Goal: Task Accomplishment & Management: Use online tool/utility

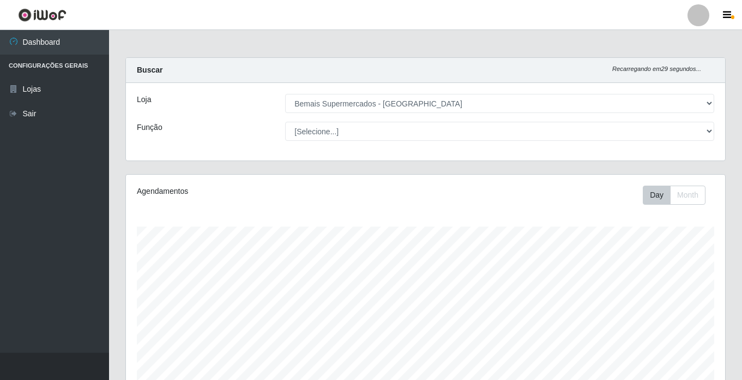
select select "250"
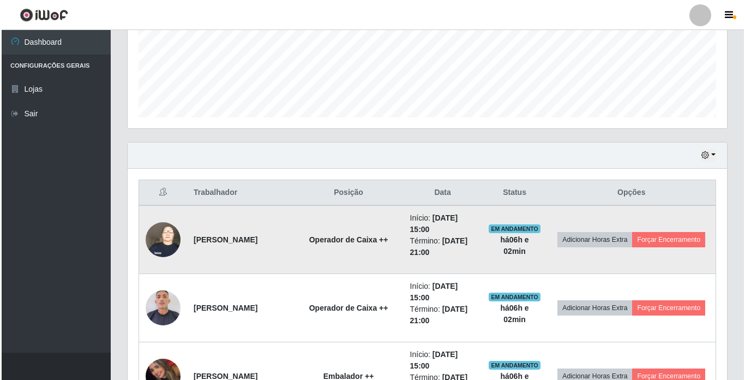
scroll to position [226, 599]
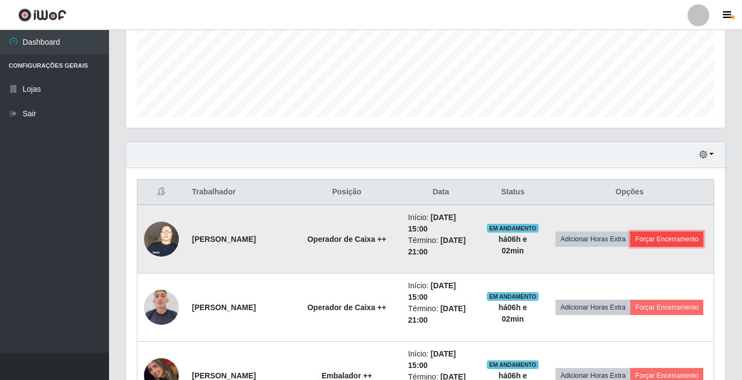
click at [630, 247] on button "Forçar Encerramento" at bounding box center [666, 238] width 73 height 15
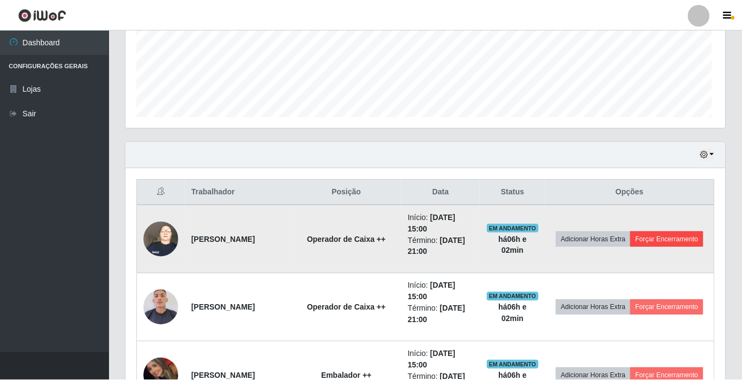
scroll to position [226, 594]
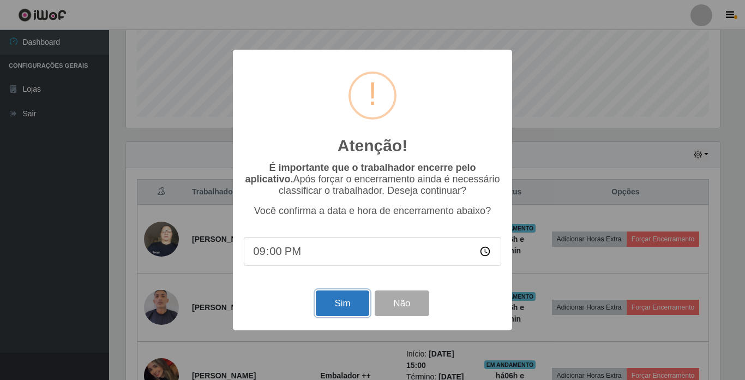
click at [350, 297] on button "Sim" at bounding box center [342, 303] width 53 height 26
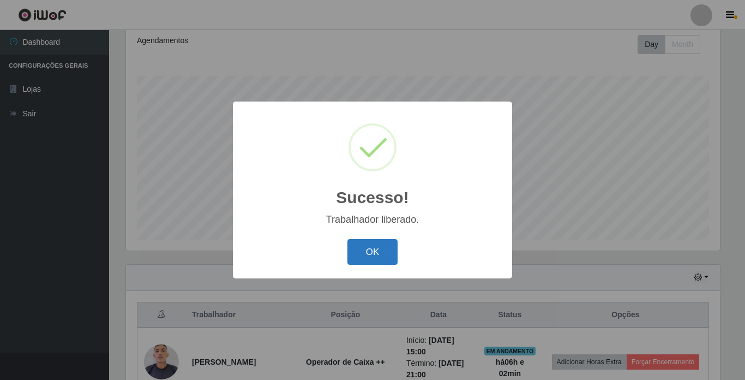
click at [367, 251] on button "OK" at bounding box center [372, 252] width 51 height 26
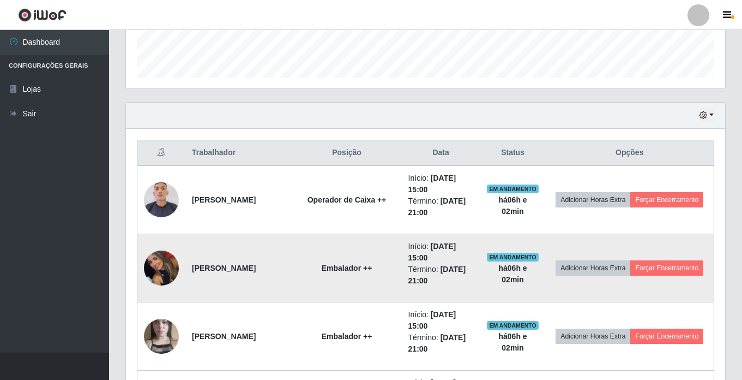
scroll to position [314, 0]
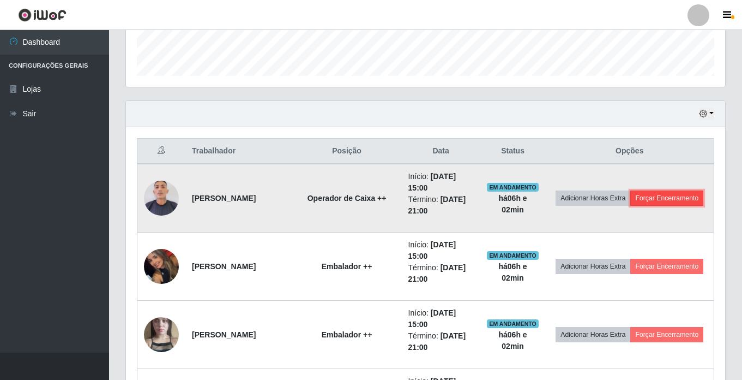
click at [630, 206] on button "Forçar Encerramento" at bounding box center [666, 197] width 73 height 15
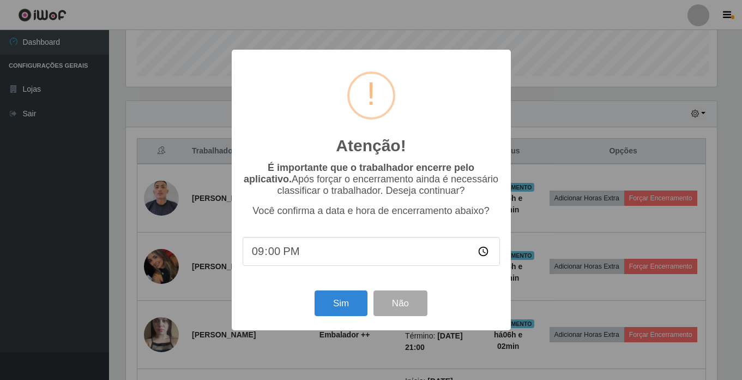
scroll to position [226, 594]
click at [347, 305] on button "Sim" at bounding box center [342, 303] width 53 height 26
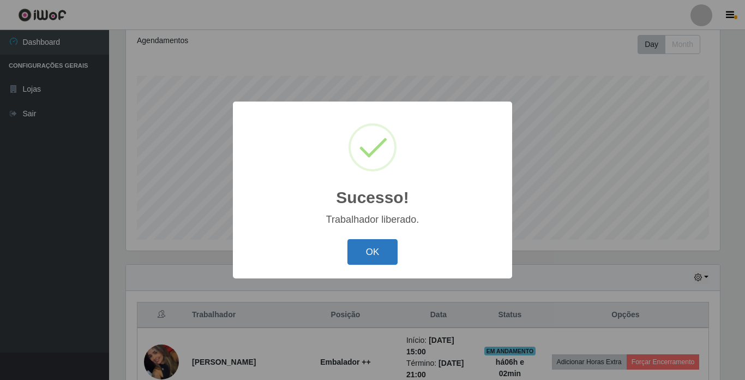
click at [373, 245] on button "OK" at bounding box center [372, 252] width 51 height 26
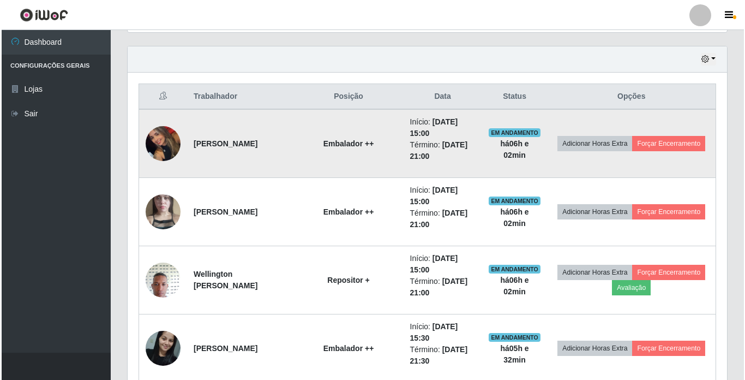
scroll to position [423, 0]
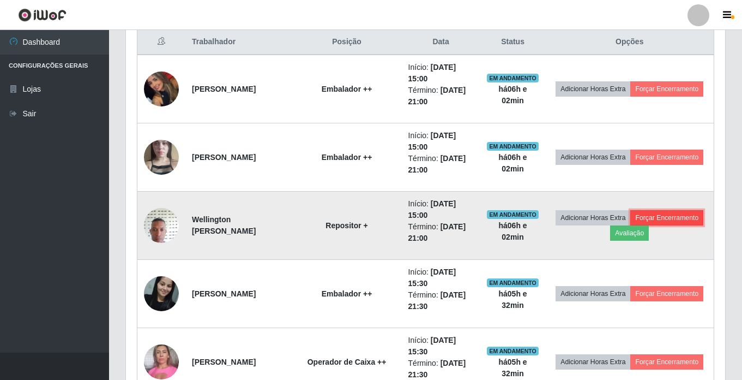
click at [630, 225] on button "Forçar Encerramento" at bounding box center [666, 217] width 73 height 15
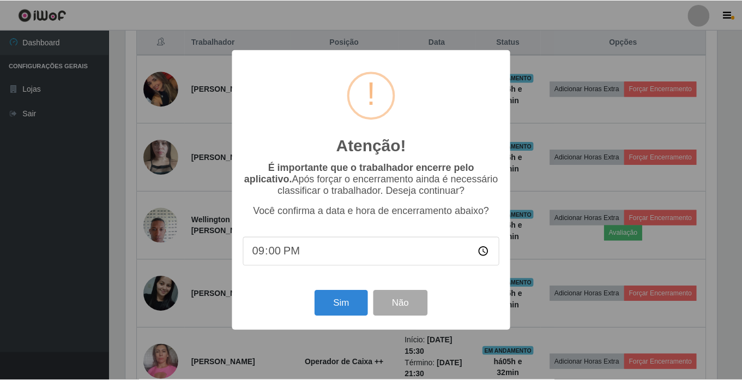
scroll to position [226, 594]
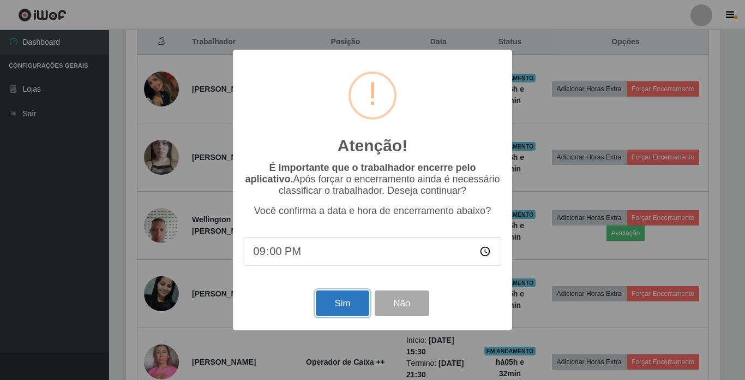
click at [326, 302] on button "Sim" at bounding box center [342, 303] width 53 height 26
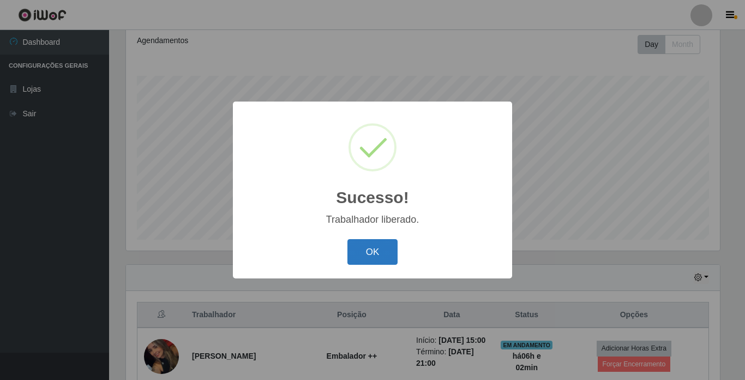
click at [374, 251] on button "OK" at bounding box center [372, 252] width 51 height 26
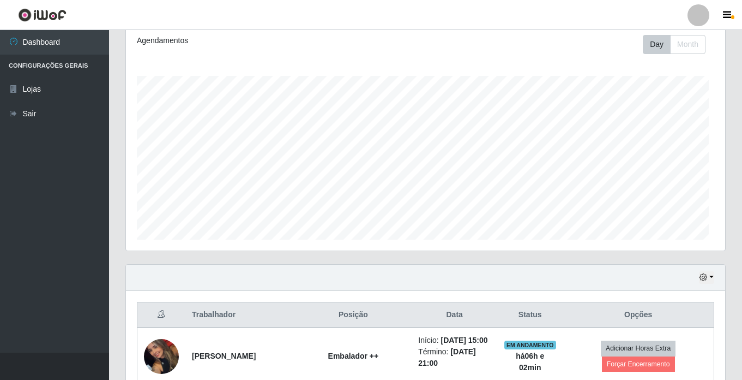
scroll to position [0, 0]
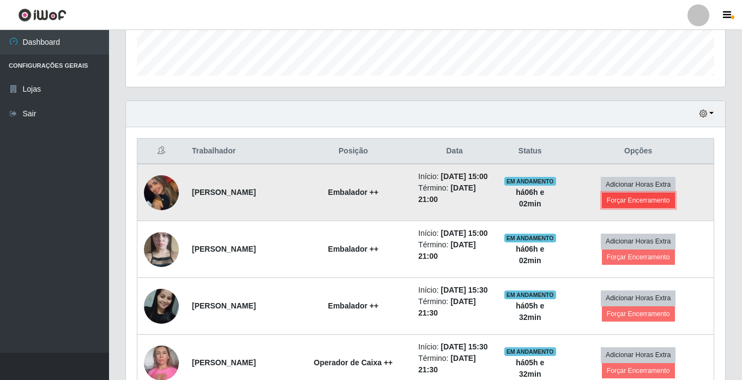
click at [627, 206] on button "Forçar Encerramento" at bounding box center [638, 200] width 73 height 15
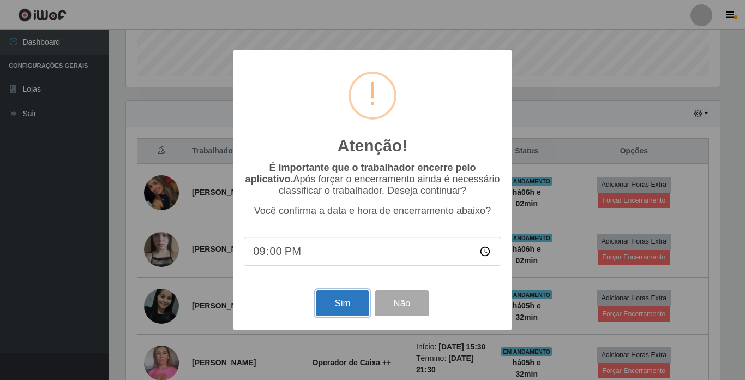
click at [331, 302] on button "Sim" at bounding box center [342, 303] width 53 height 26
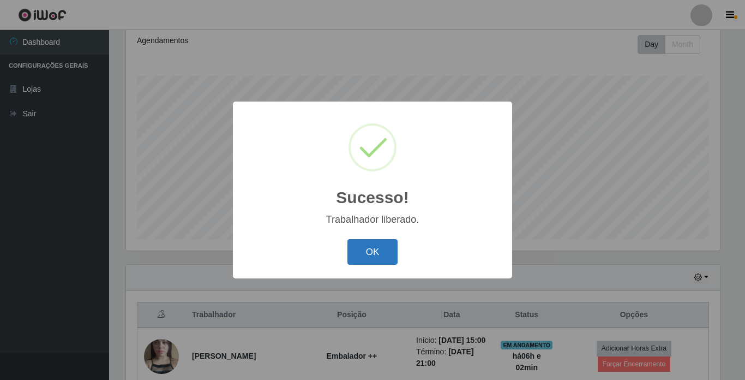
click at [371, 248] on button "OK" at bounding box center [372, 252] width 51 height 26
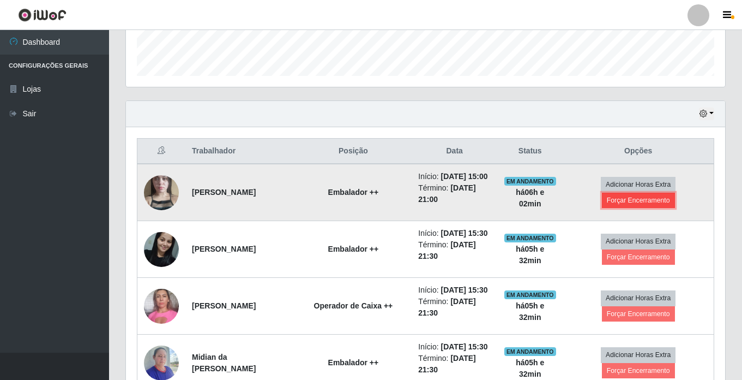
click at [624, 208] on button "Forçar Encerramento" at bounding box center [638, 200] width 73 height 15
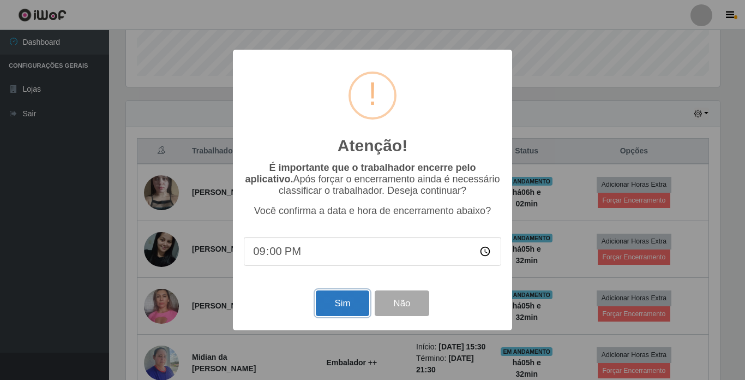
click at [343, 307] on button "Sim" at bounding box center [342, 303] width 53 height 26
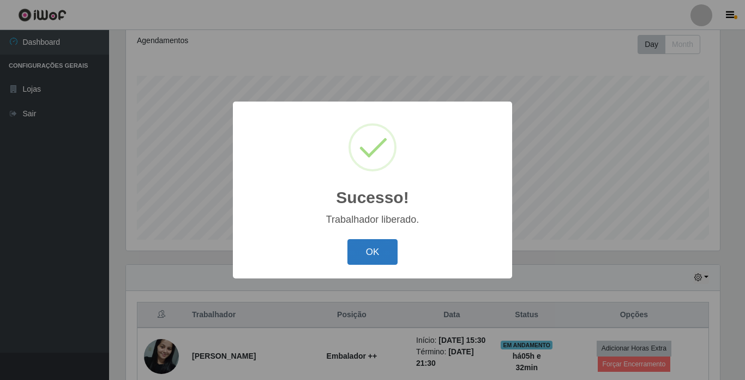
click at [381, 250] on button "OK" at bounding box center [372, 252] width 51 height 26
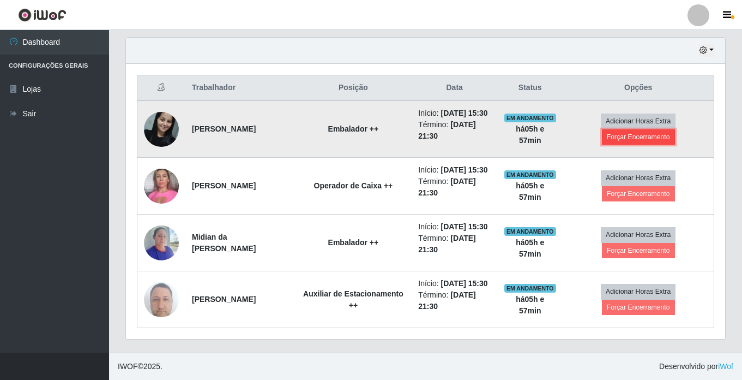
click at [639, 129] on button "Forçar Encerramento" at bounding box center [638, 136] width 73 height 15
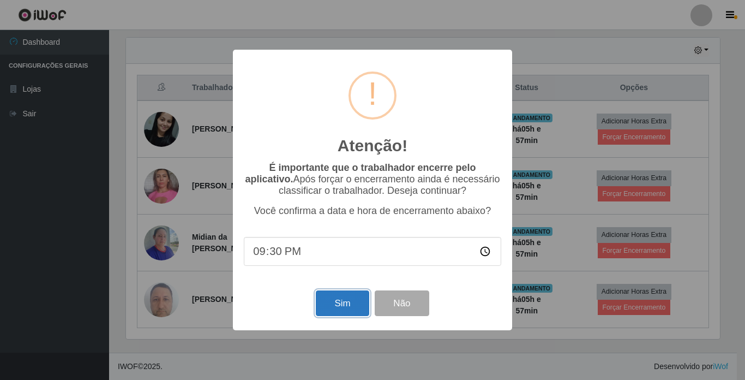
click at [340, 306] on button "Sim" at bounding box center [342, 303] width 53 height 26
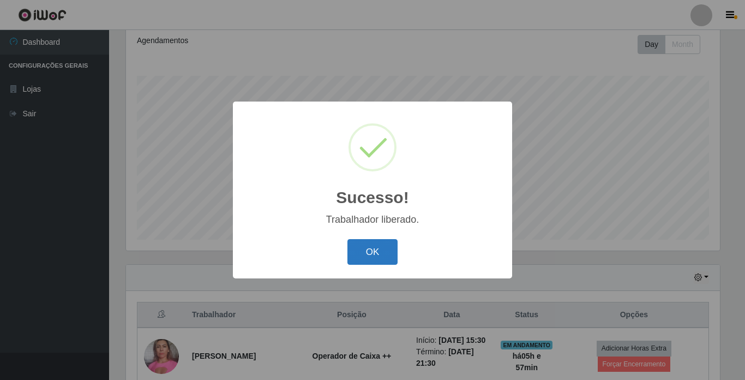
click at [369, 251] on button "OK" at bounding box center [372, 252] width 51 height 26
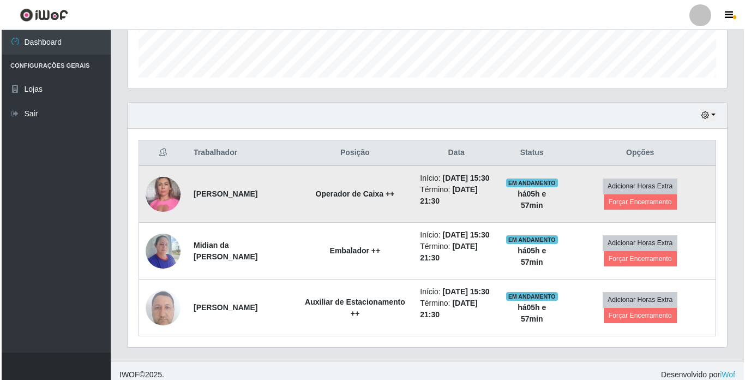
scroll to position [314, 0]
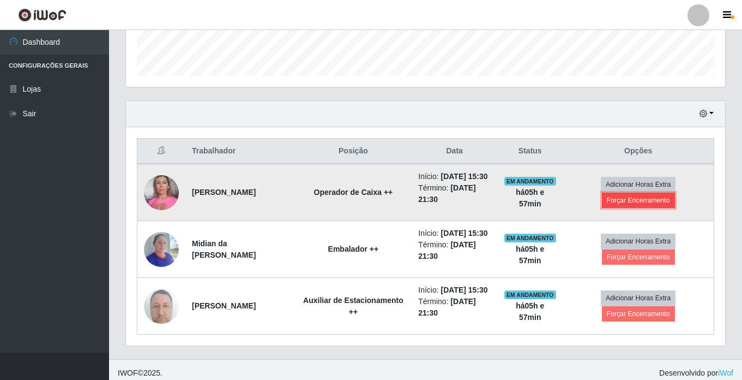
click at [624, 205] on button "Forçar Encerramento" at bounding box center [638, 200] width 73 height 15
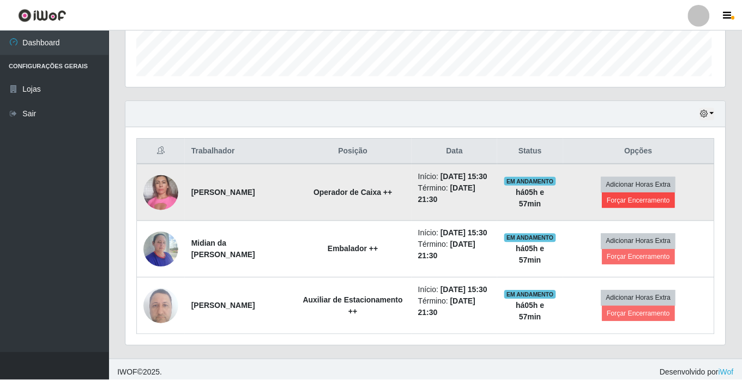
scroll to position [226, 594]
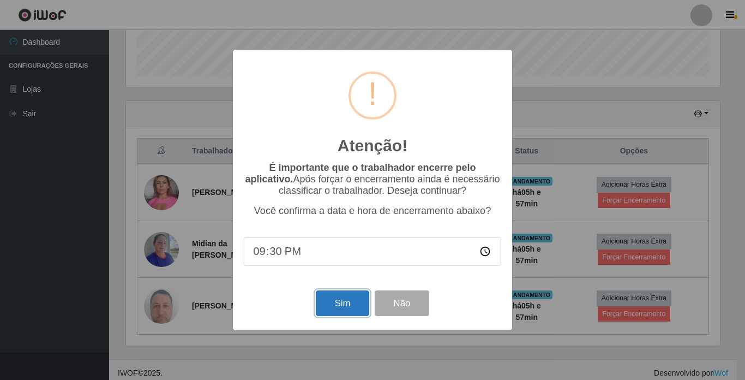
click at [344, 303] on button "Sim" at bounding box center [342, 303] width 53 height 26
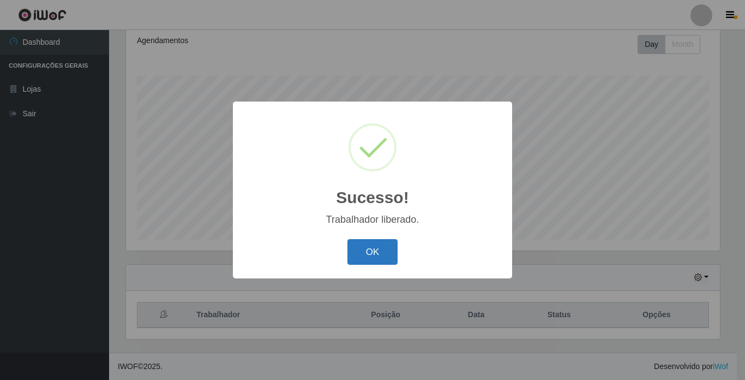
click at [375, 257] on button "OK" at bounding box center [372, 252] width 51 height 26
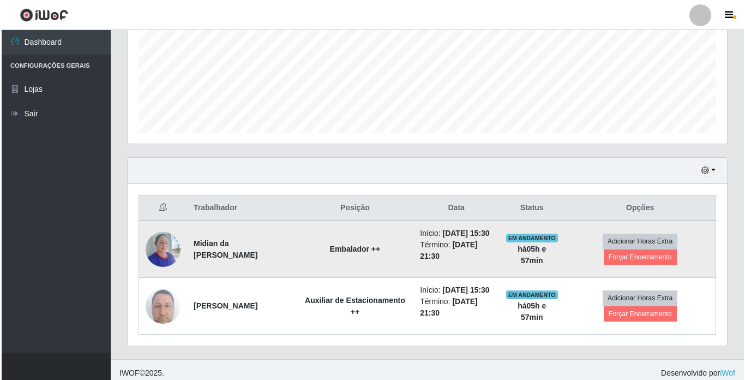
scroll to position [260, 0]
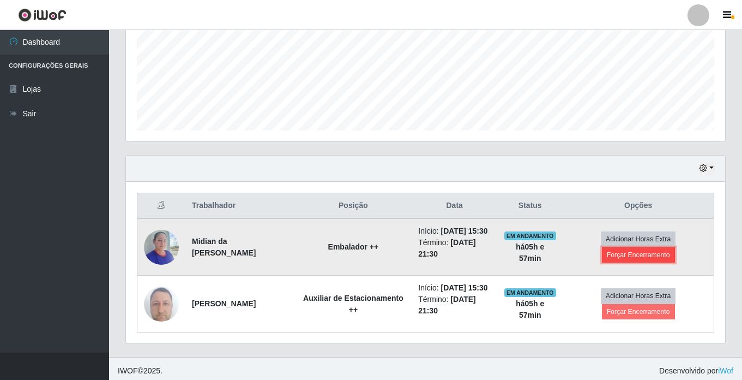
click at [613, 261] on button "Forçar Encerramento" at bounding box center [638, 254] width 73 height 15
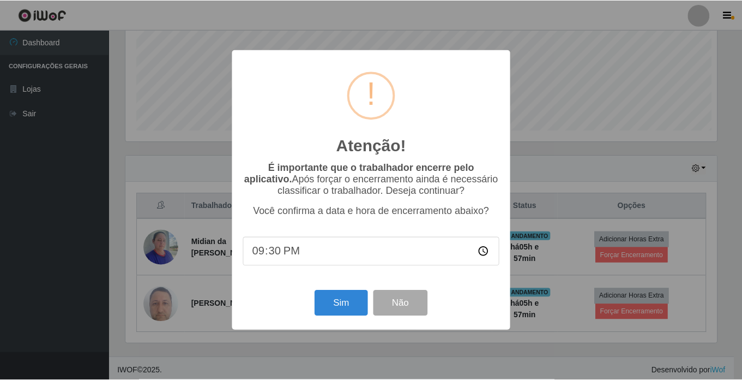
scroll to position [226, 594]
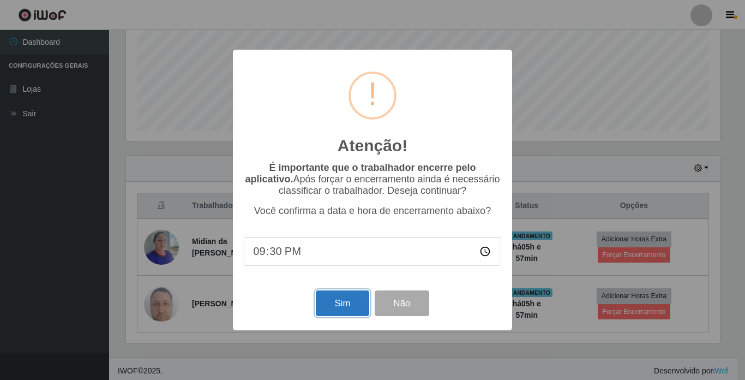
click at [350, 302] on button "Sim" at bounding box center [342, 303] width 53 height 26
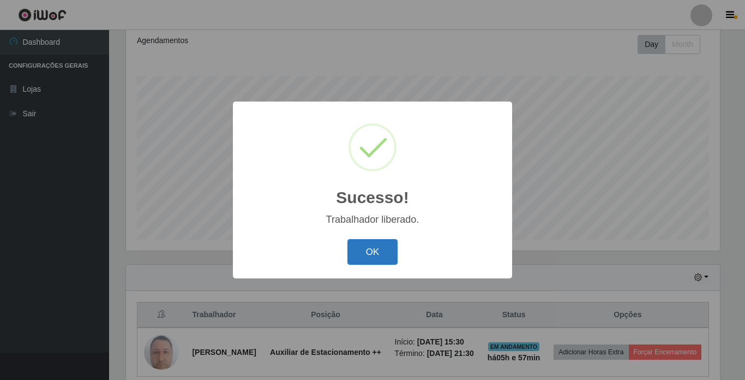
click at [369, 256] on button "OK" at bounding box center [372, 252] width 51 height 26
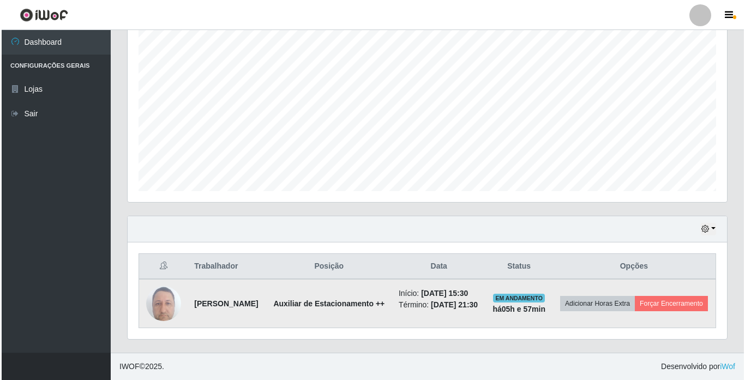
scroll to position [219, 0]
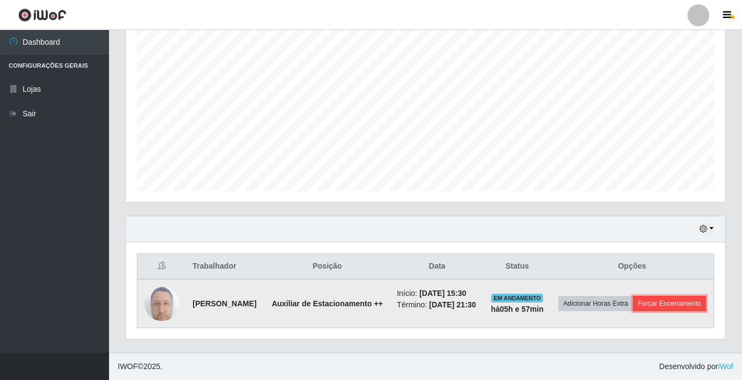
click at [633, 299] on button "Forçar Encerramento" at bounding box center [669, 303] width 73 height 15
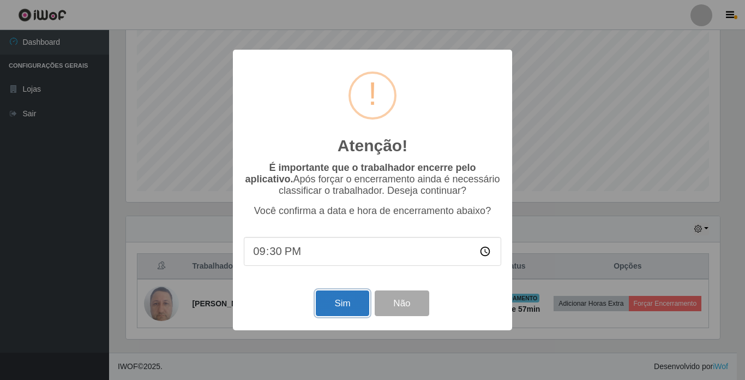
click at [338, 304] on button "Sim" at bounding box center [342, 303] width 53 height 26
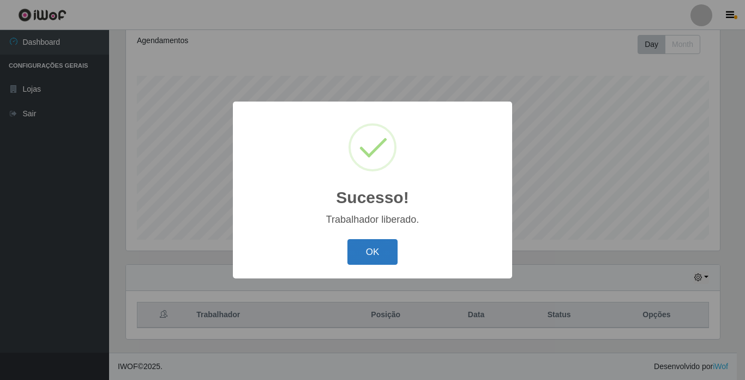
click at [371, 257] on button "OK" at bounding box center [372, 252] width 51 height 26
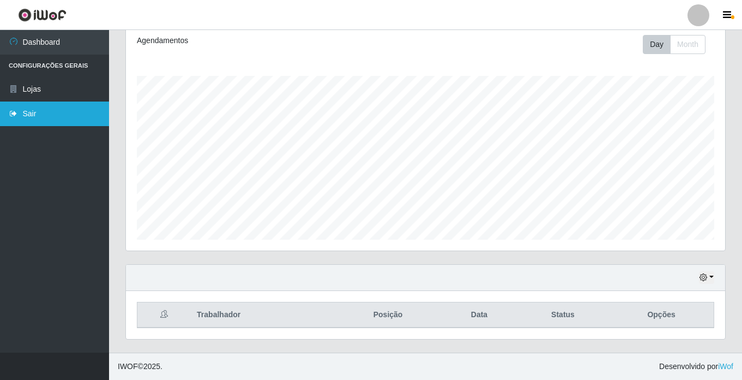
click at [41, 116] on link "Sair" at bounding box center [54, 113] width 109 height 25
